Goal: Transaction & Acquisition: Purchase product/service

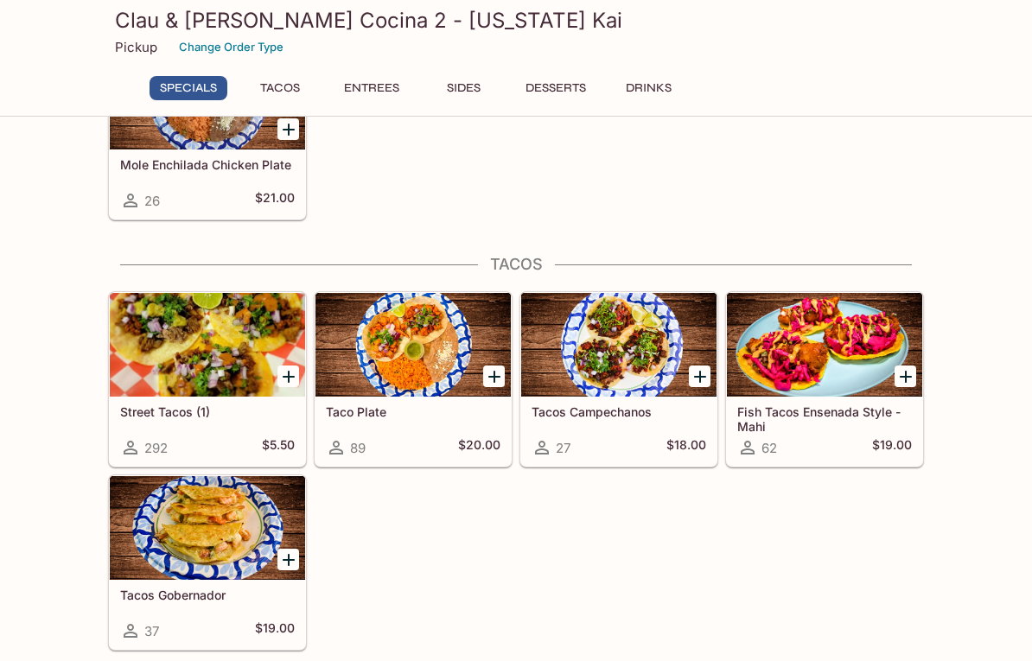
scroll to position [142, 0]
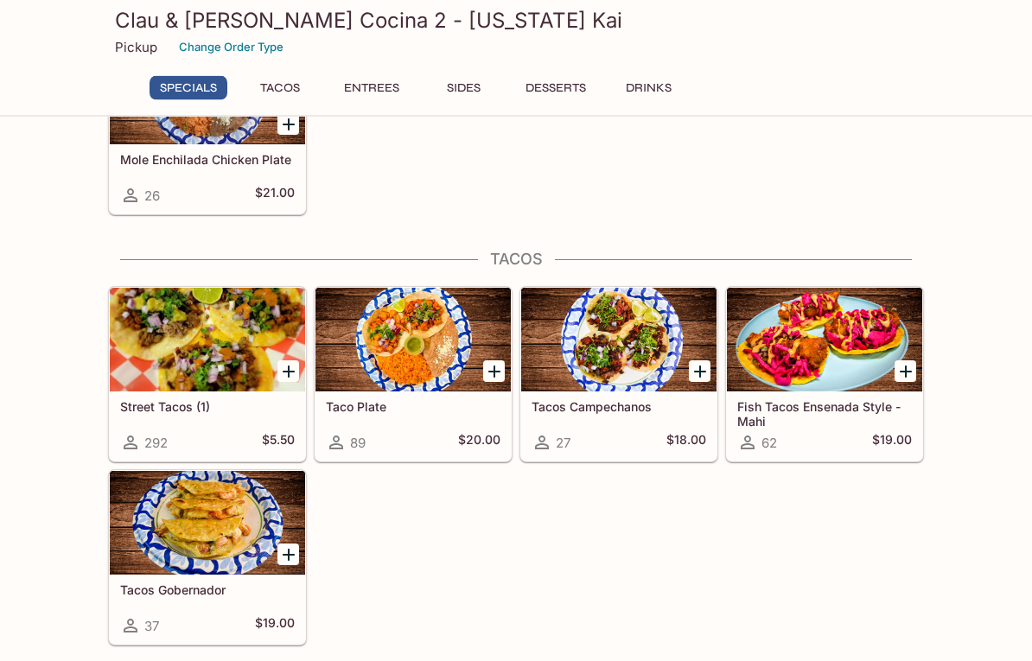
click at [373, 360] on div at bounding box center [412, 341] width 195 height 104
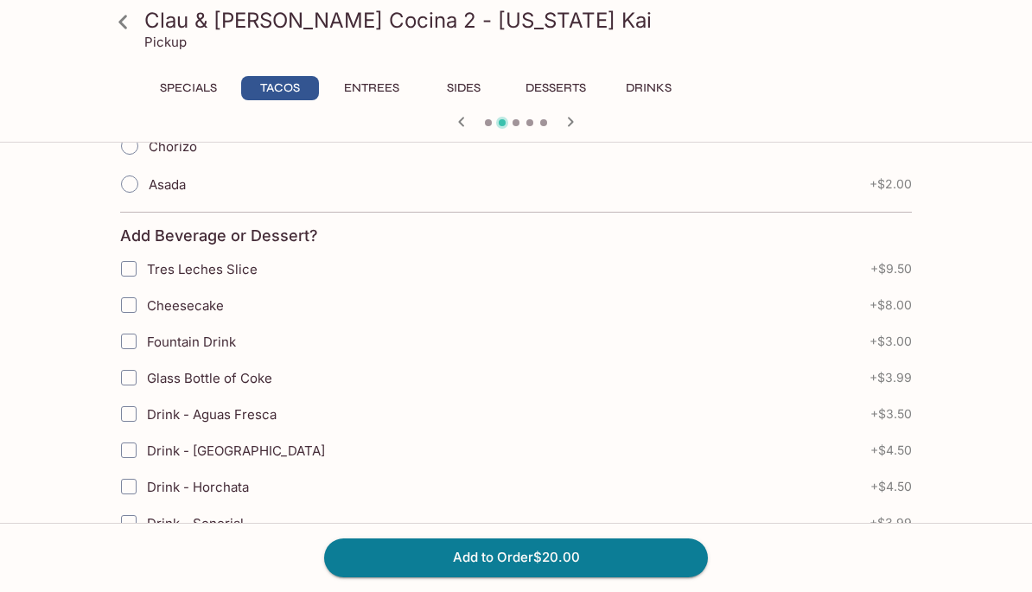
scroll to position [574, 0]
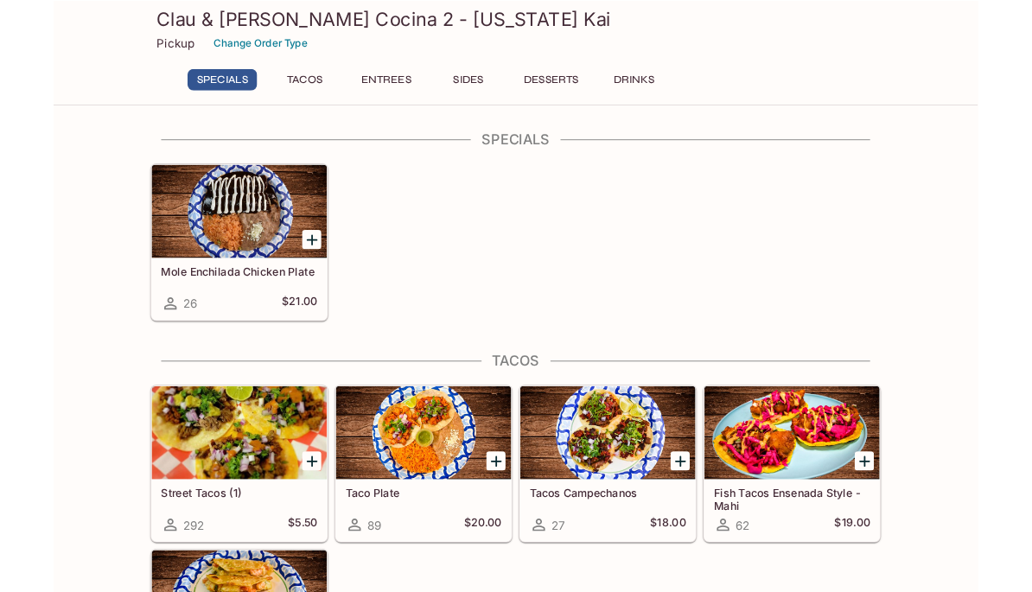
scroll to position [69, 0]
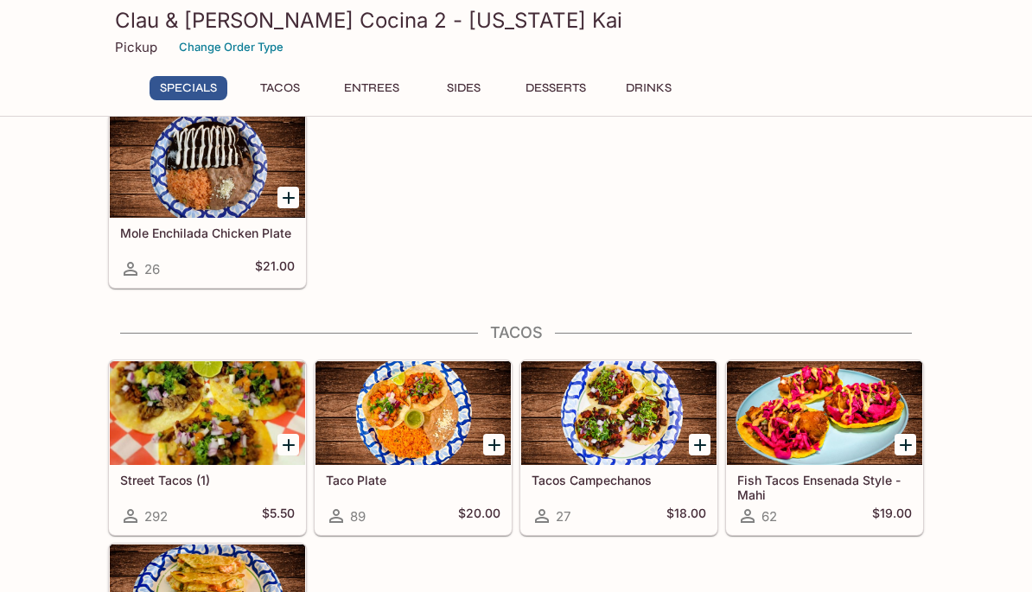
click at [747, 404] on div at bounding box center [824, 413] width 195 height 104
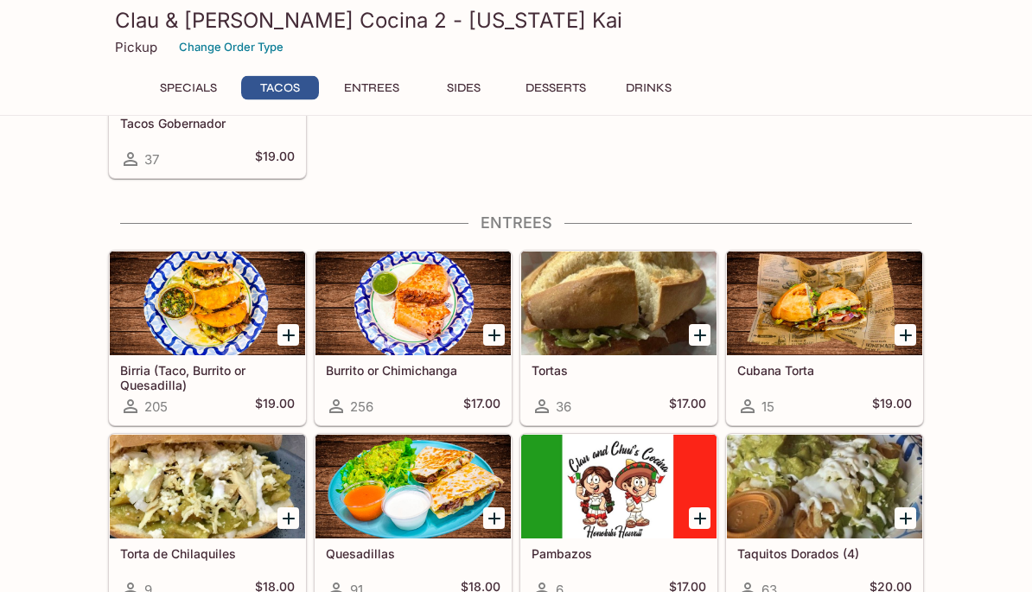
scroll to position [614, 0]
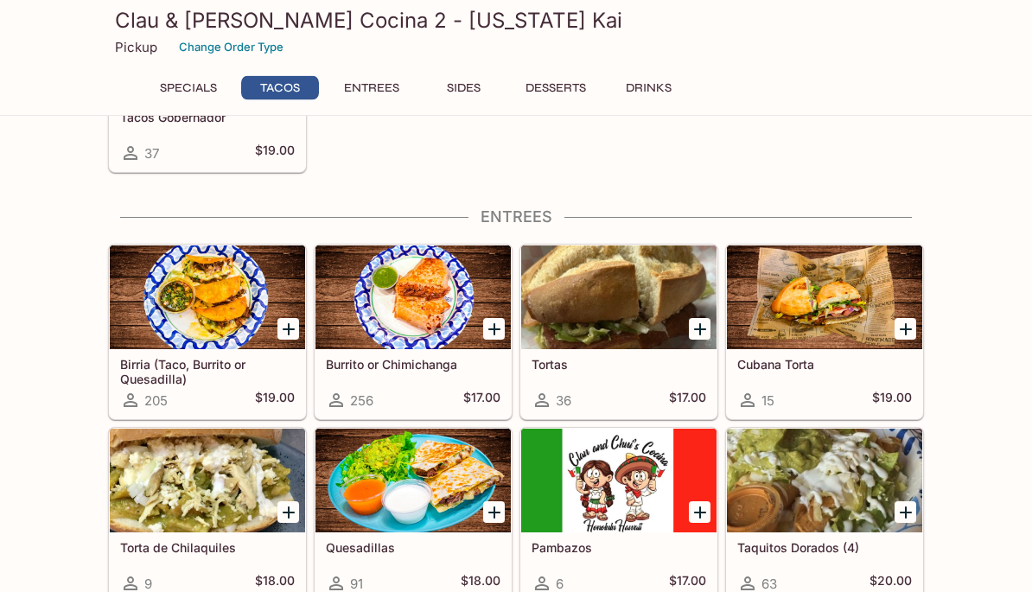
click at [501, 332] on icon "Add Burrito or Chimichanga" at bounding box center [494, 330] width 21 height 21
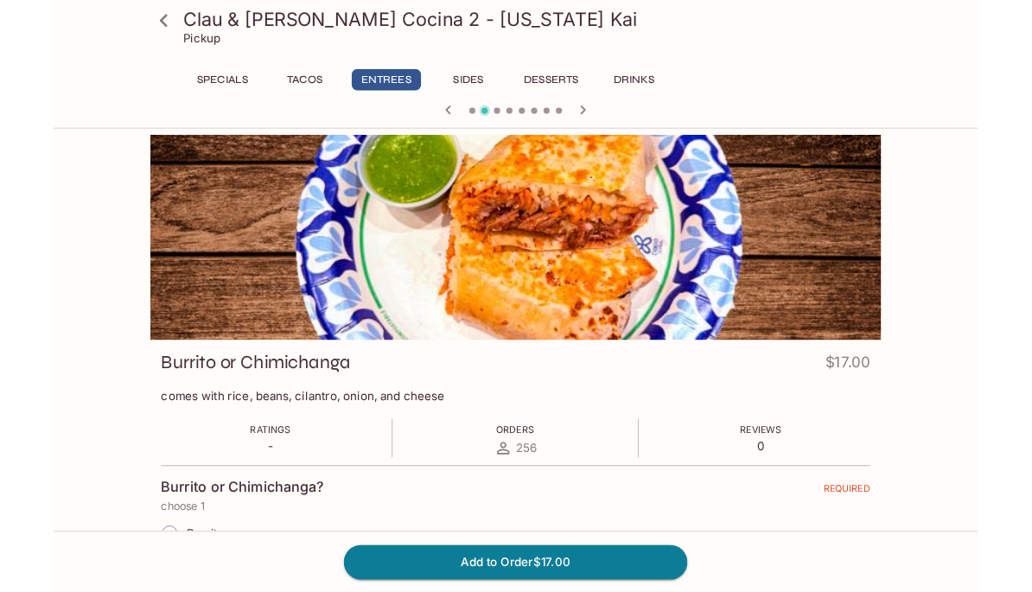
scroll to position [69, 0]
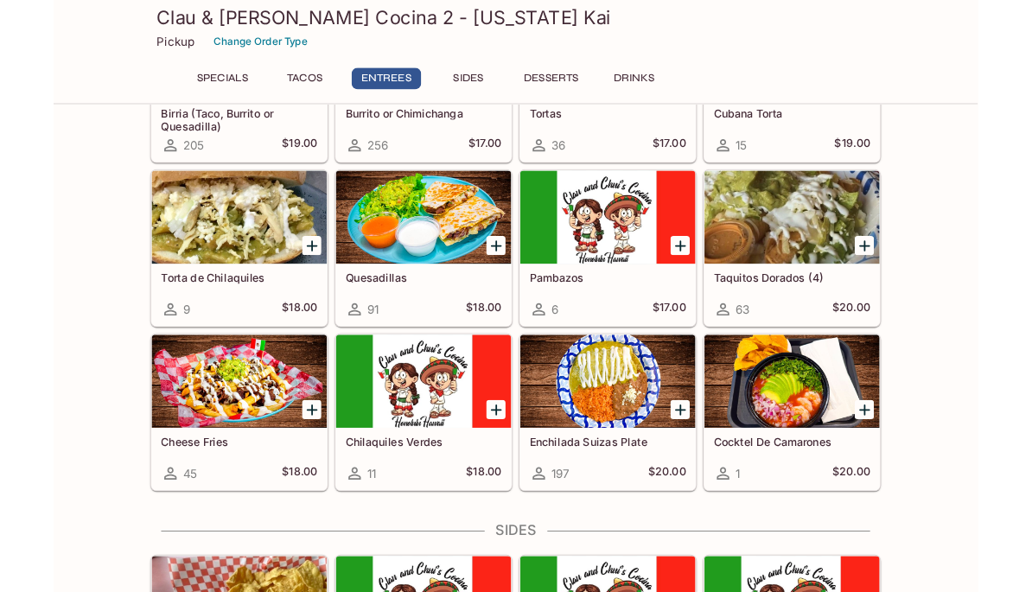
scroll to position [915, 0]
